Goal: Information Seeking & Learning: Learn about a topic

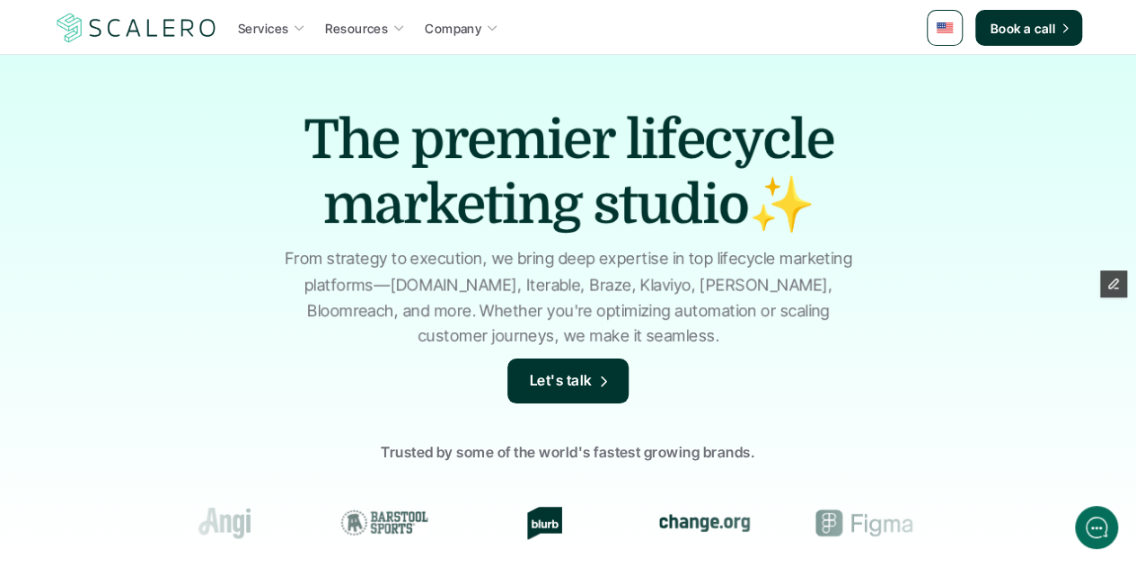
click at [953, 23] on img at bounding box center [945, 27] width 16 height 11
click at [940, 35] on link at bounding box center [945, 28] width 36 height 36
click at [942, 71] on img at bounding box center [946, 72] width 14 height 10
click at [953, 37] on link at bounding box center [945, 28] width 36 height 36
click at [947, 112] on link at bounding box center [947, 108] width 32 height 32
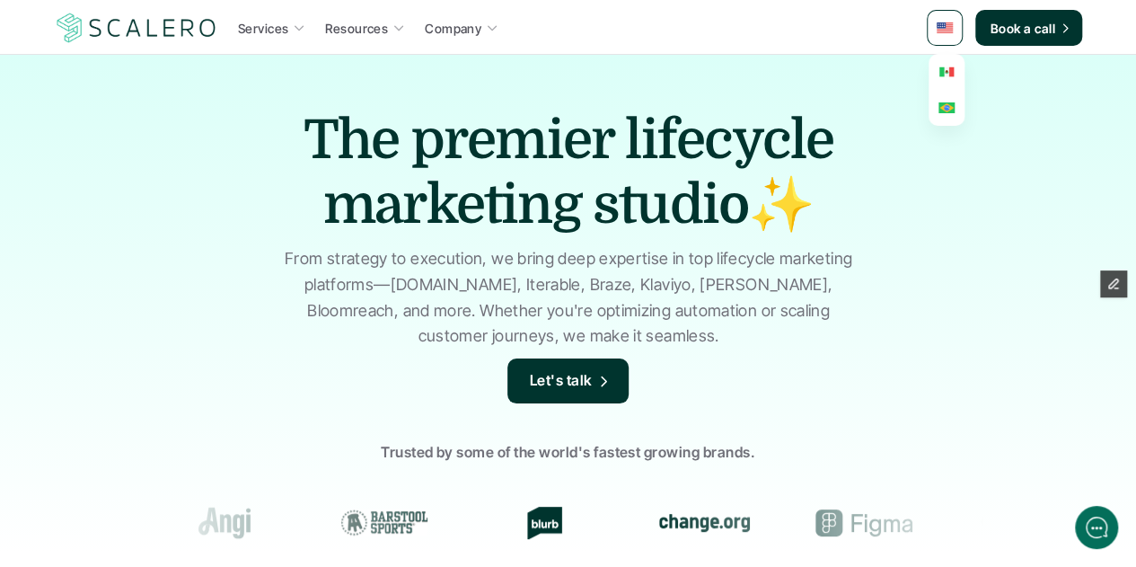
click at [948, 73] on img at bounding box center [946, 72] width 14 height 10
click at [950, 37] on link at bounding box center [945, 28] width 36 height 36
click at [831, 26] on div "Services Resources Company" at bounding box center [573, 27] width 708 height 27
click at [940, 13] on link at bounding box center [945, 28] width 36 height 36
click at [937, 64] on link at bounding box center [947, 72] width 32 height 32
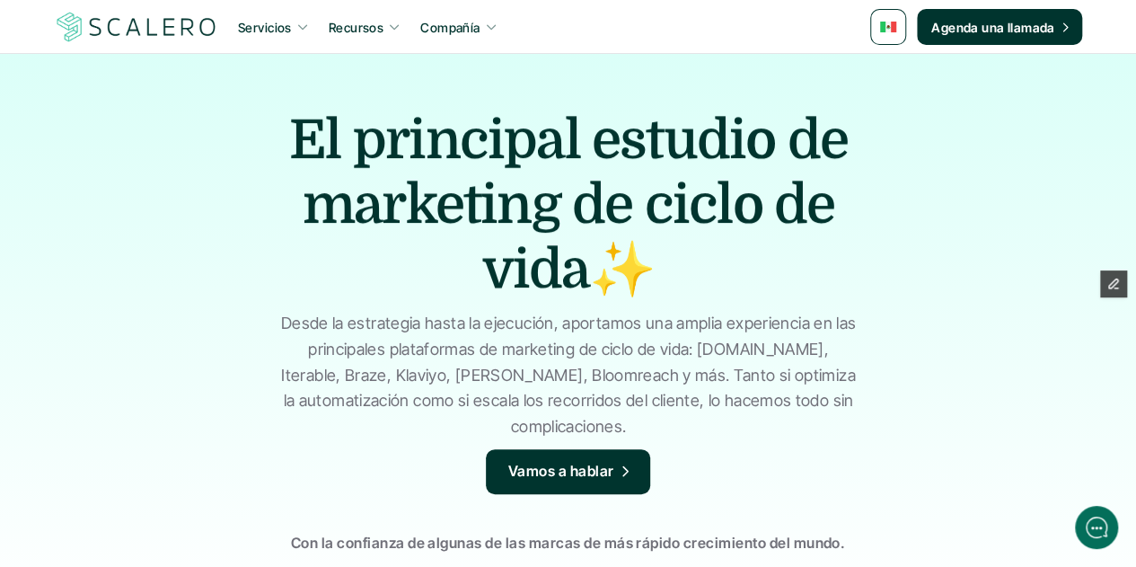
click at [889, 30] on img at bounding box center [888, 27] width 16 height 11
click at [889, 75] on img at bounding box center [890, 71] width 14 height 10
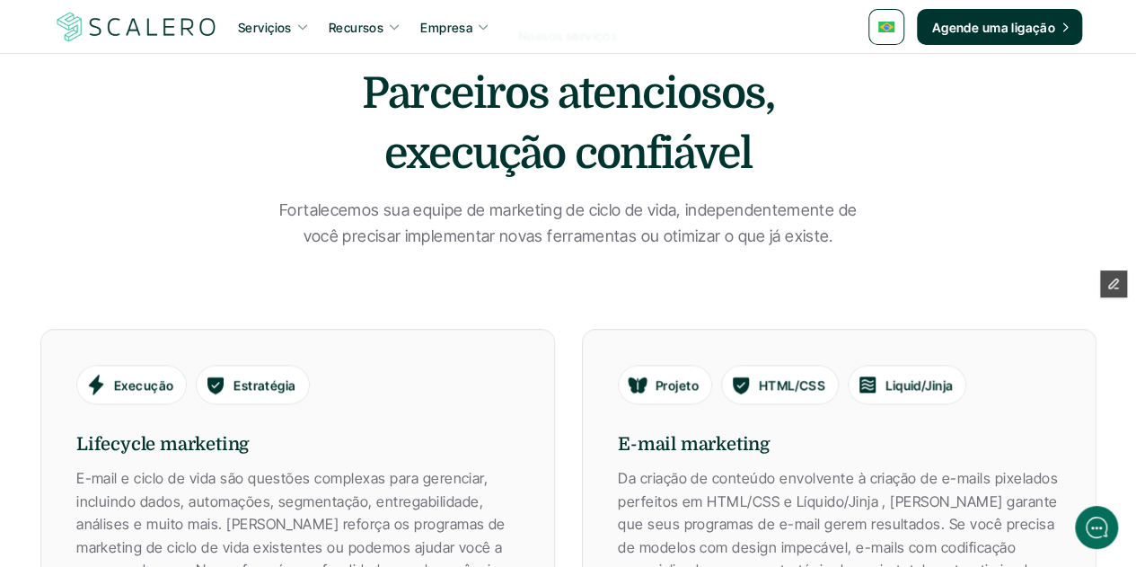
scroll to position [808, 0]
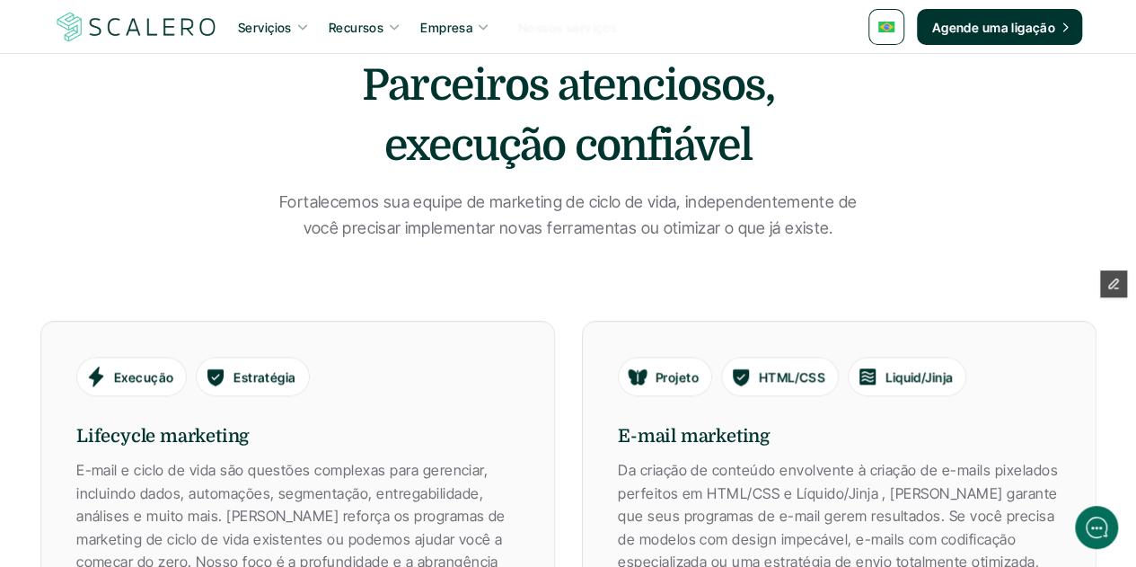
click at [878, 26] on link at bounding box center [887, 27] width 36 height 36
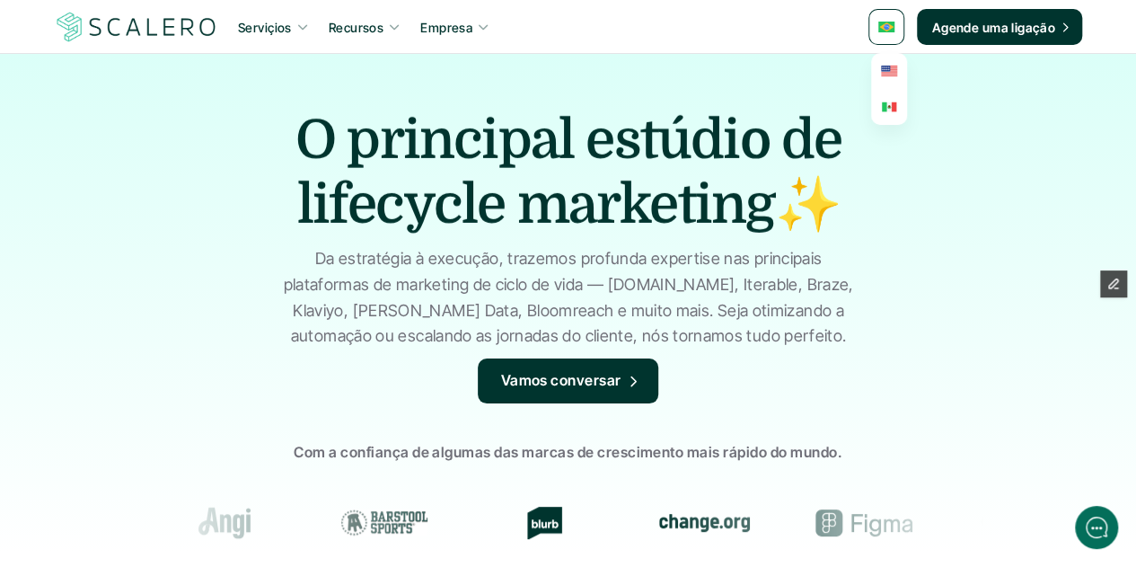
click at [887, 107] on img at bounding box center [889, 107] width 14 height 10
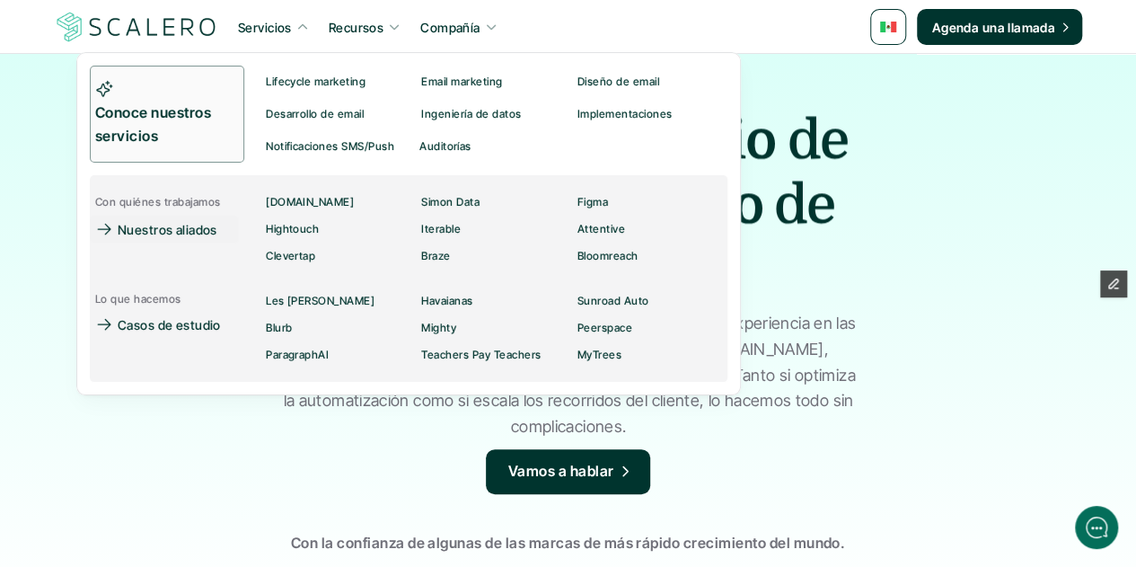
click at [191, 138] on p "Conoce nuestros servicios" at bounding box center [161, 124] width 133 height 46
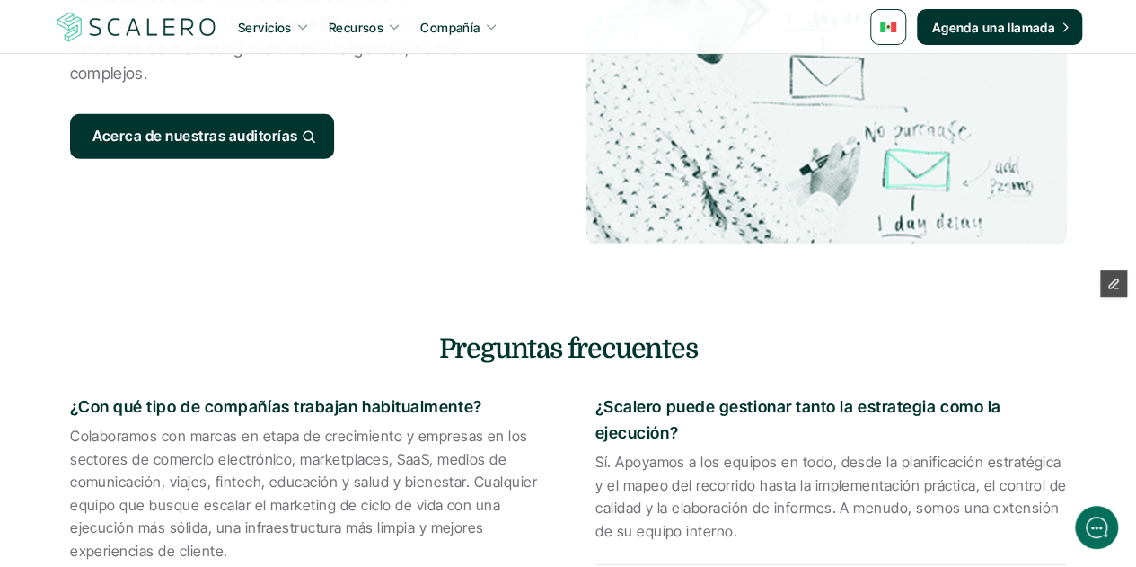
scroll to position [2515, 0]
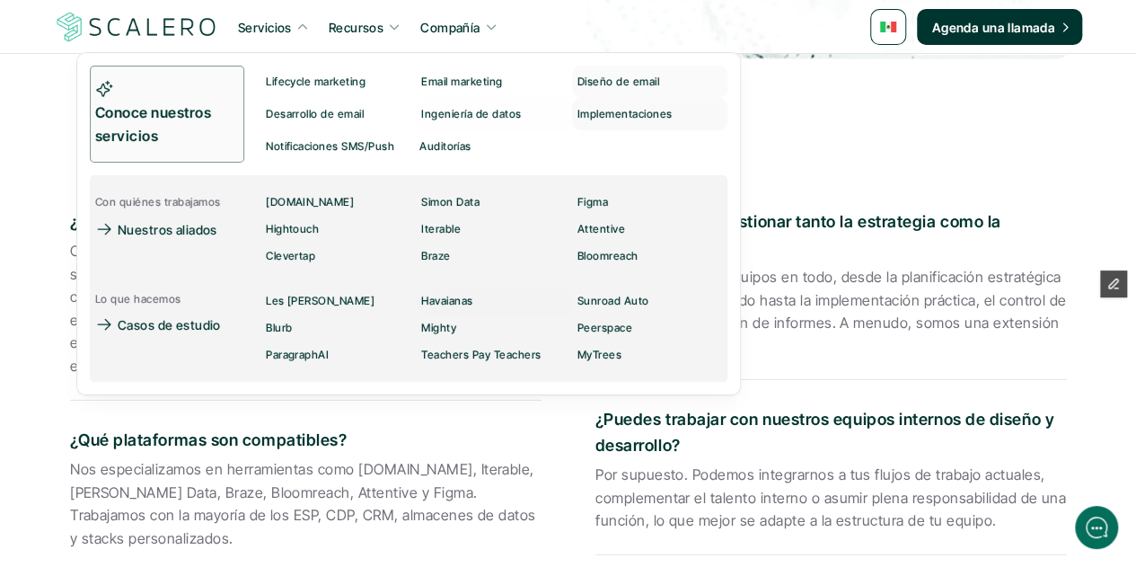
click at [619, 109] on p "Implementaciones" at bounding box center [625, 114] width 95 height 13
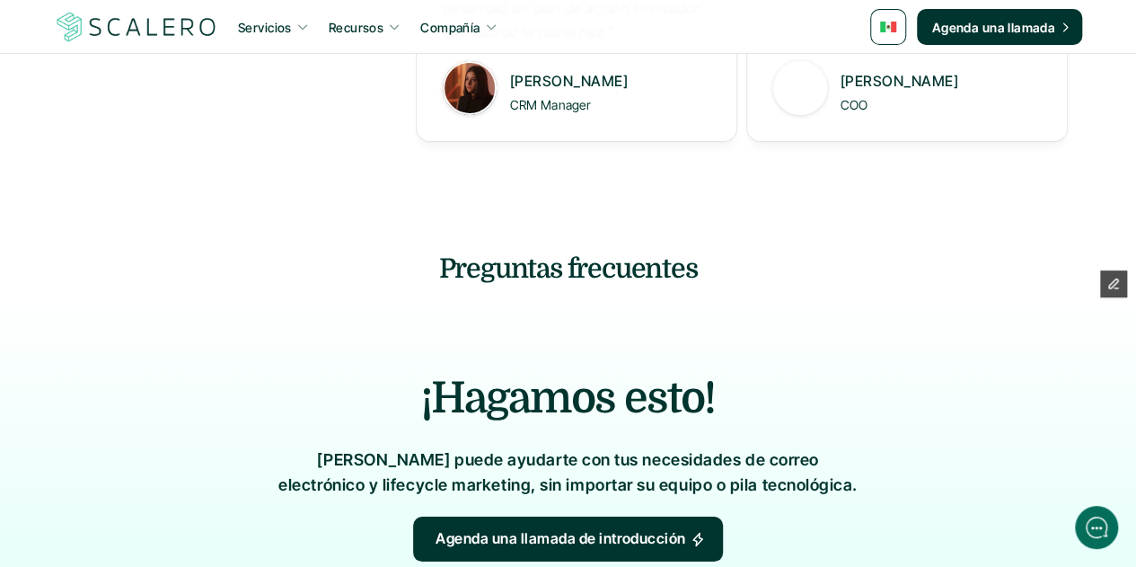
scroll to position [2515, 0]
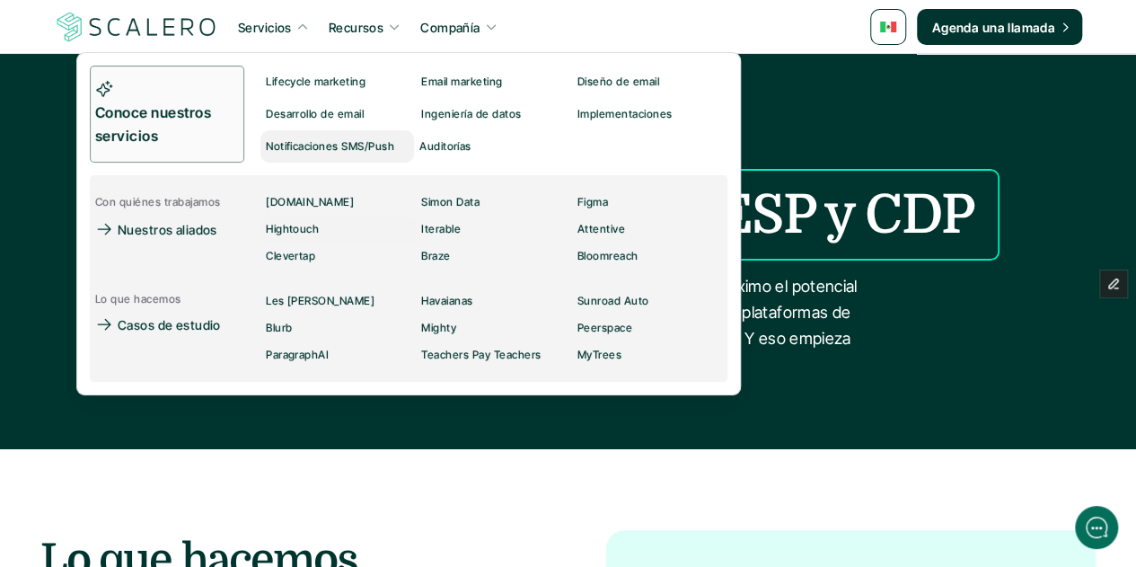
click at [363, 154] on div "Notificaciones SMS/Push" at bounding box center [335, 147] width 139 height 22
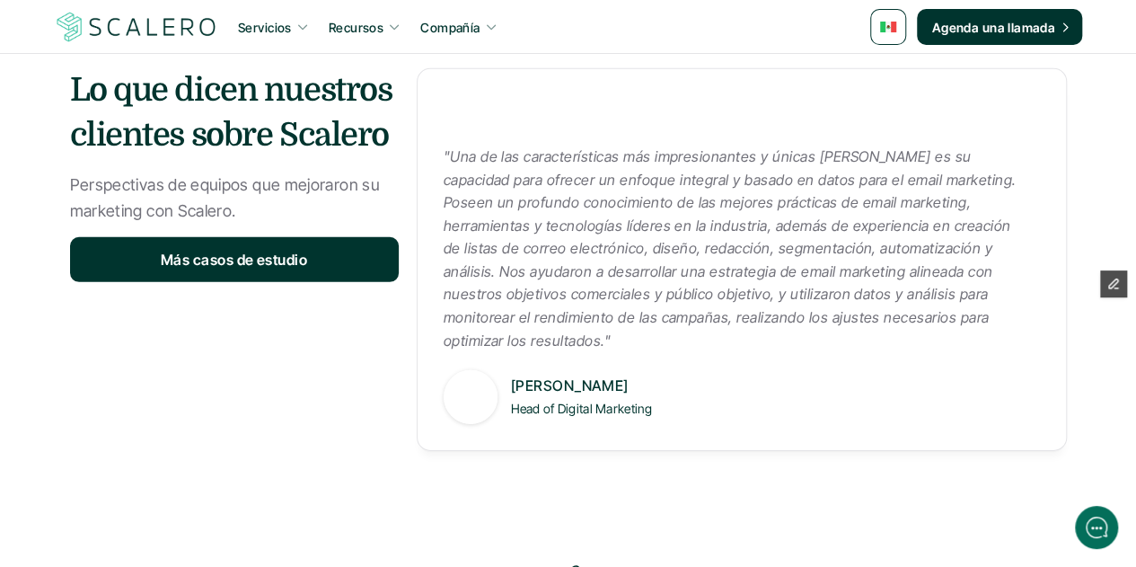
scroll to position [3054, 0]
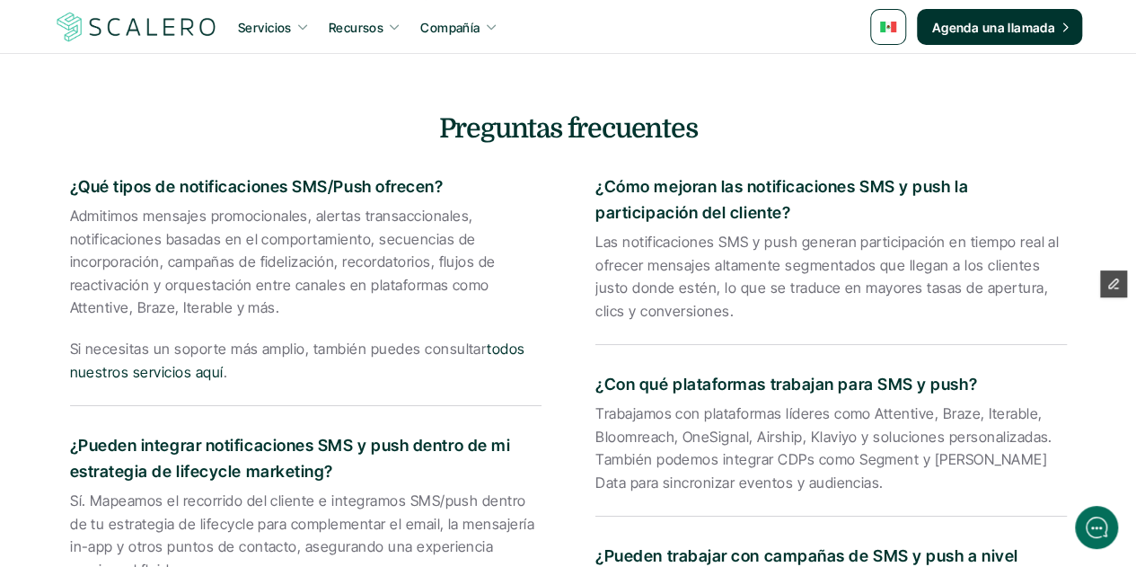
click at [360, 189] on p "¿Qué tipos de notificaciones SMS/Push ofrecen?" at bounding box center [306, 187] width 472 height 26
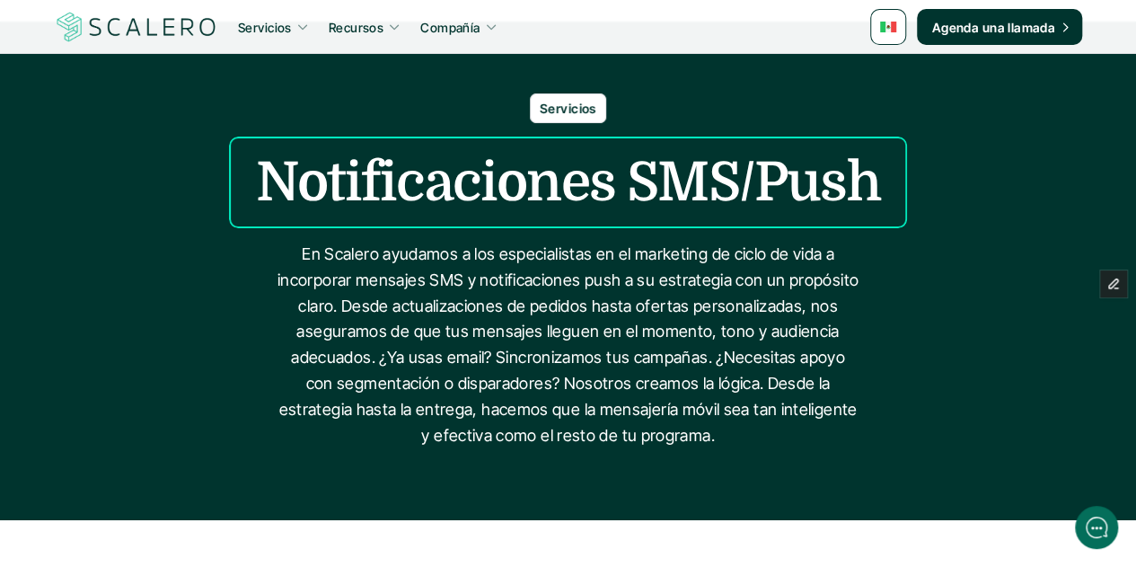
scroll to position [0, 0]
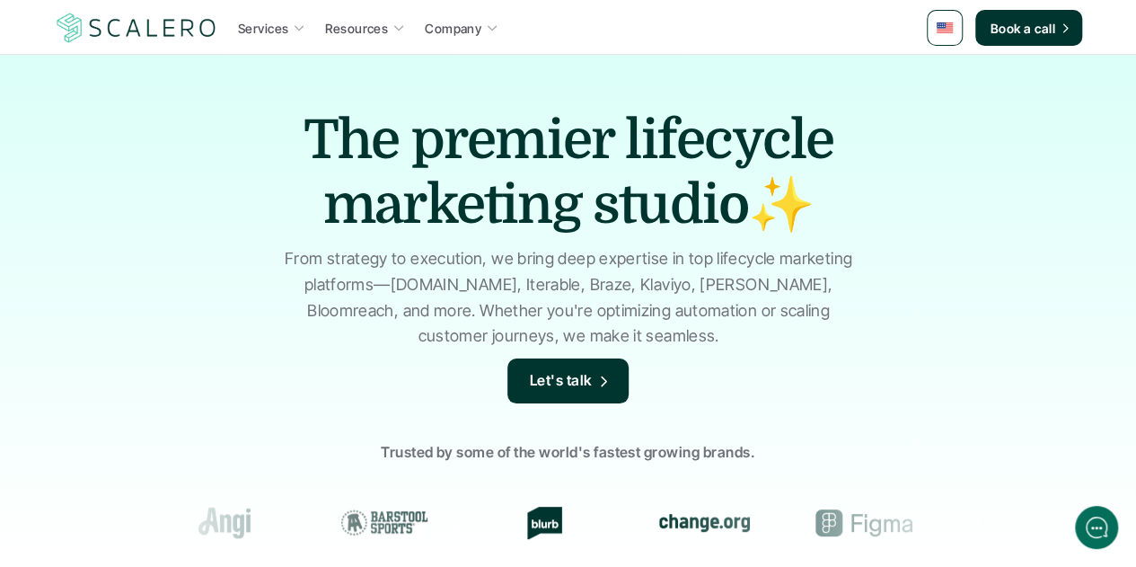
click at [936, 35] on link at bounding box center [945, 28] width 36 height 36
click at [944, 75] on img at bounding box center [946, 72] width 14 height 10
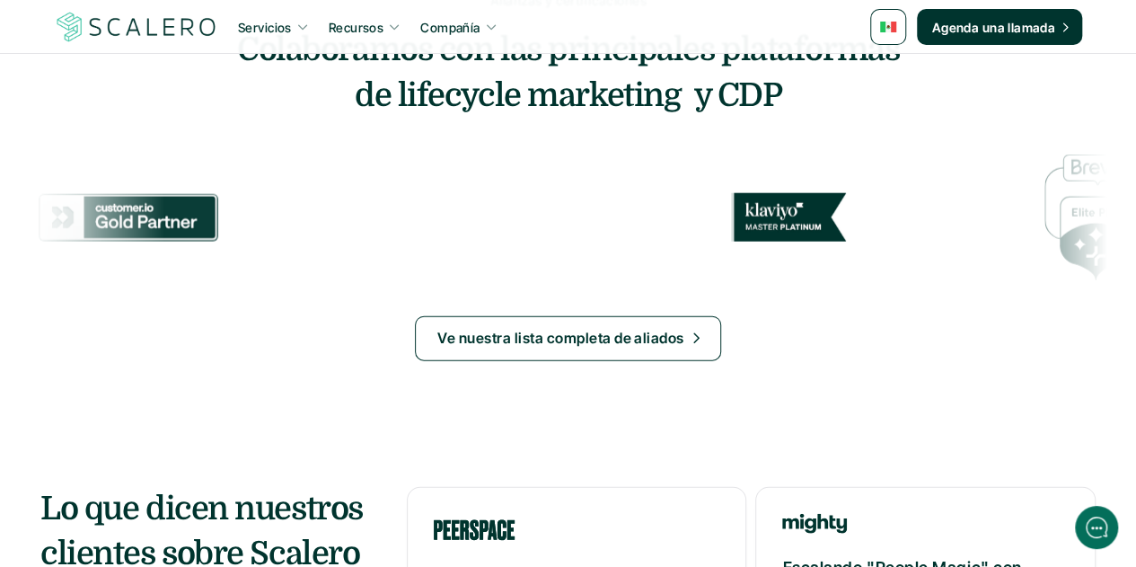
scroll to position [2362, 0]
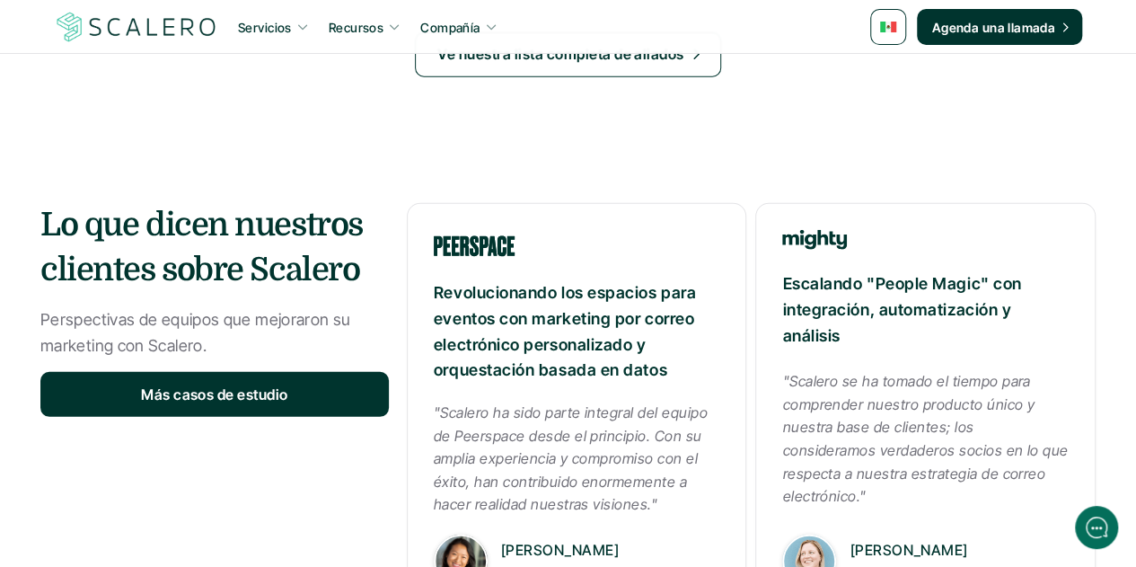
click at [894, 23] on img at bounding box center [888, 27] width 16 height 11
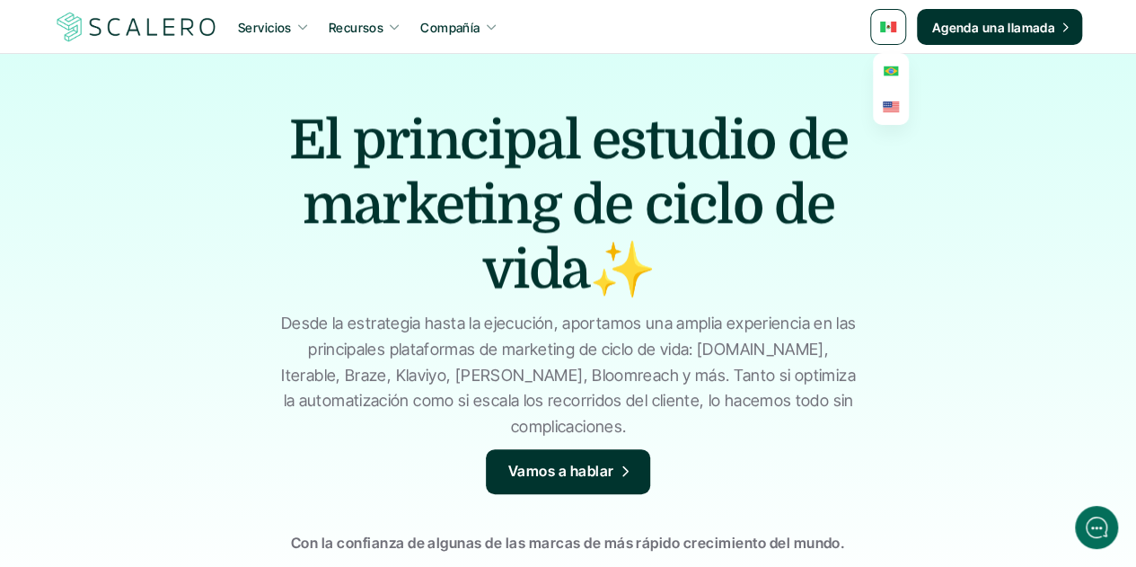
click at [890, 78] on link at bounding box center [891, 71] width 32 height 32
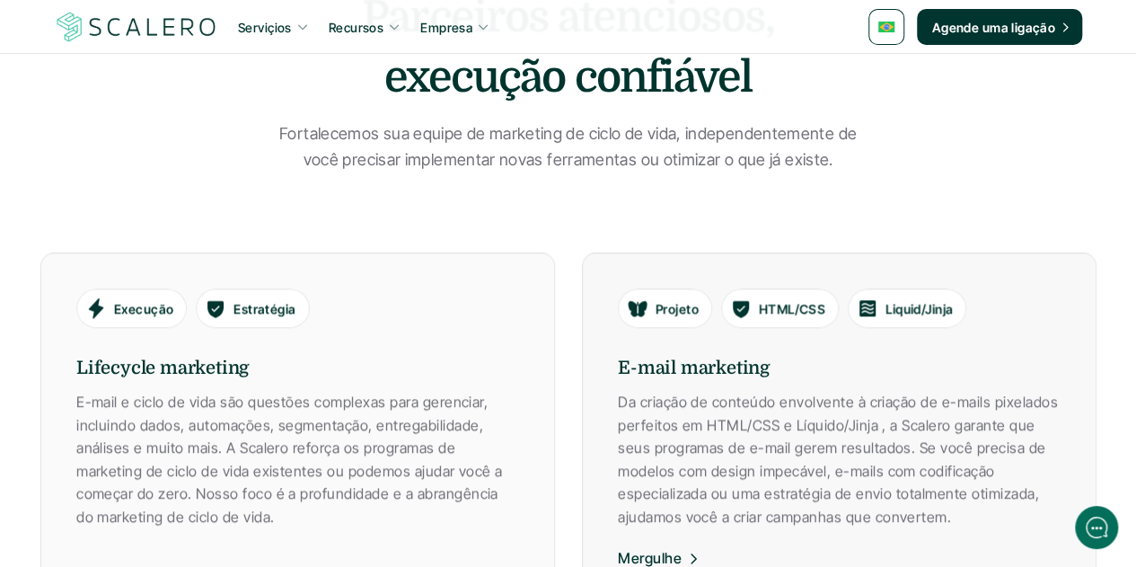
scroll to position [499, 0]
